Goal: Task Accomplishment & Management: Manage account settings

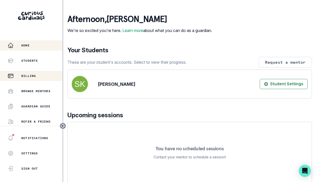
click at [30, 75] on p "Billing" at bounding box center [28, 76] width 14 height 4
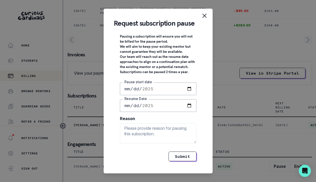
click at [165, 110] on input "Resume Date" at bounding box center [158, 105] width 77 height 13
click at [137, 93] on input "Pause start date" at bounding box center [158, 88] width 77 height 13
type input "[DATE]"
click at [178, 111] on input "Resume Date" at bounding box center [158, 105] width 77 height 13
type input "[DATE]"
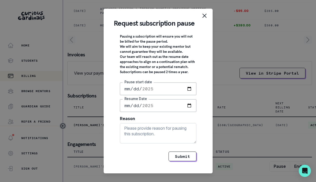
click at [183, 133] on textarea "Reason" at bounding box center [158, 133] width 77 height 20
type textarea "Fall season has too many commitments to include this."
click at [181, 159] on button "Submit" at bounding box center [183, 156] width 28 height 10
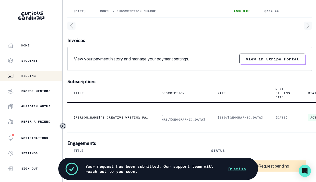
click at [236, 170] on button "Dismiss" at bounding box center [237, 169] width 30 height 10
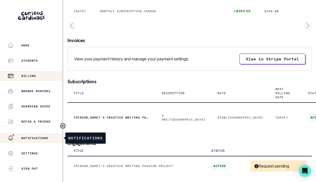
click at [32, 138] on p "Notifications" at bounding box center [34, 138] width 27 height 4
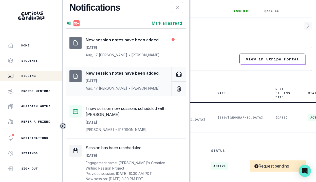
click at [96, 83] on p "[DATE]" at bounding box center [91, 80] width 11 height 5
